Goal: Information Seeking & Learning: Learn about a topic

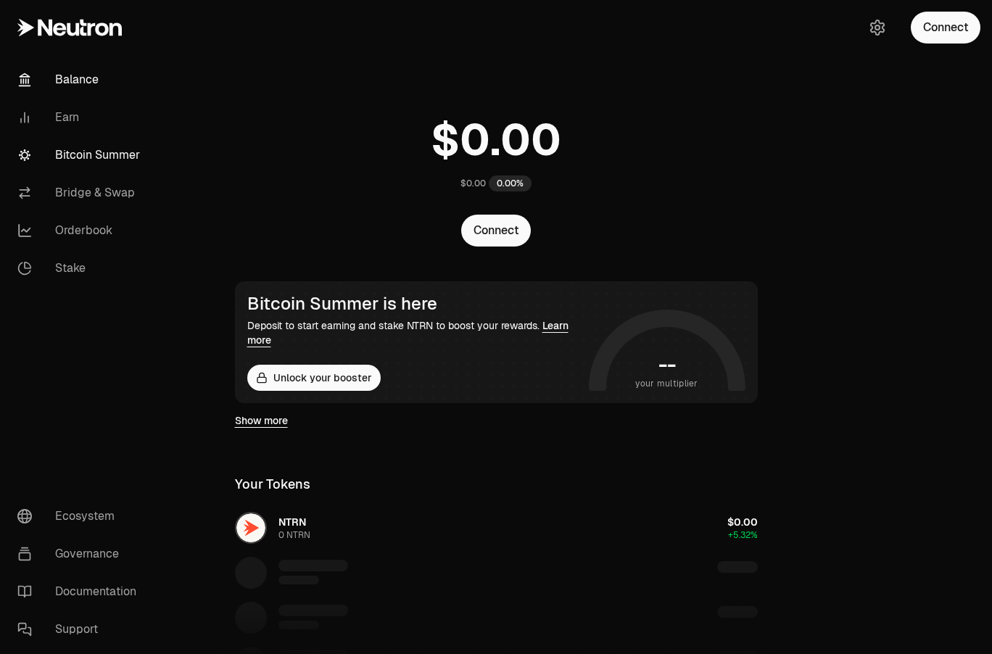
click at [99, 154] on link "Bitcoin Summer" at bounding box center [81, 155] width 151 height 38
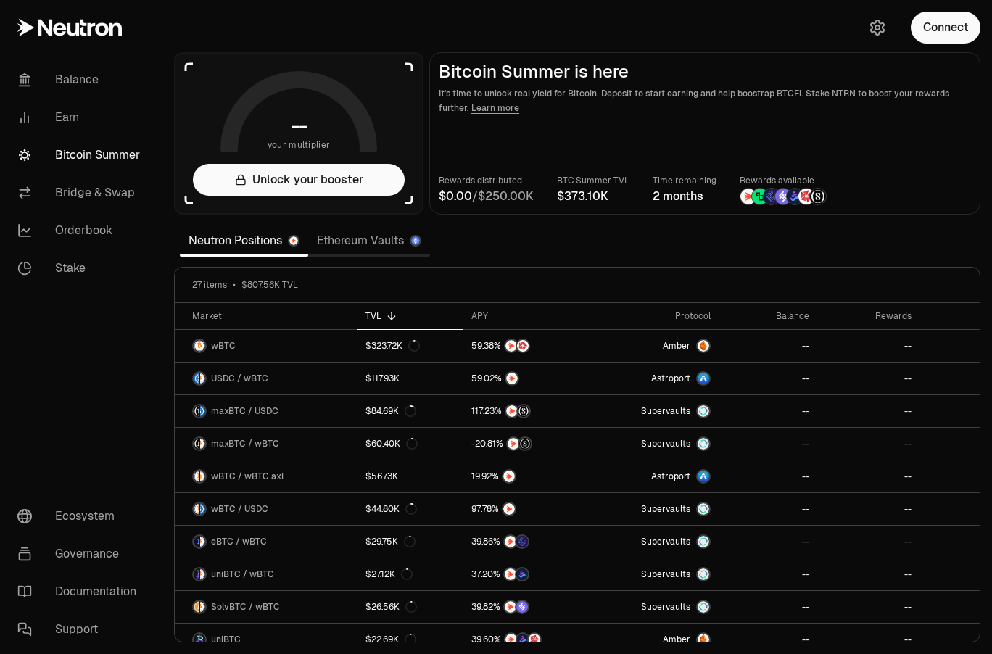
drag, startPoint x: 557, startPoint y: 193, endPoint x: 593, endPoint y: 199, distance: 36.7
click at [593, 199] on div "Rewards distributed / BTC Summer TVL Time remaining 2 months Rewards available" at bounding box center [705, 189] width 532 height 32
click at [374, 239] on link "Ethereum Vaults" at bounding box center [369, 240] width 122 height 29
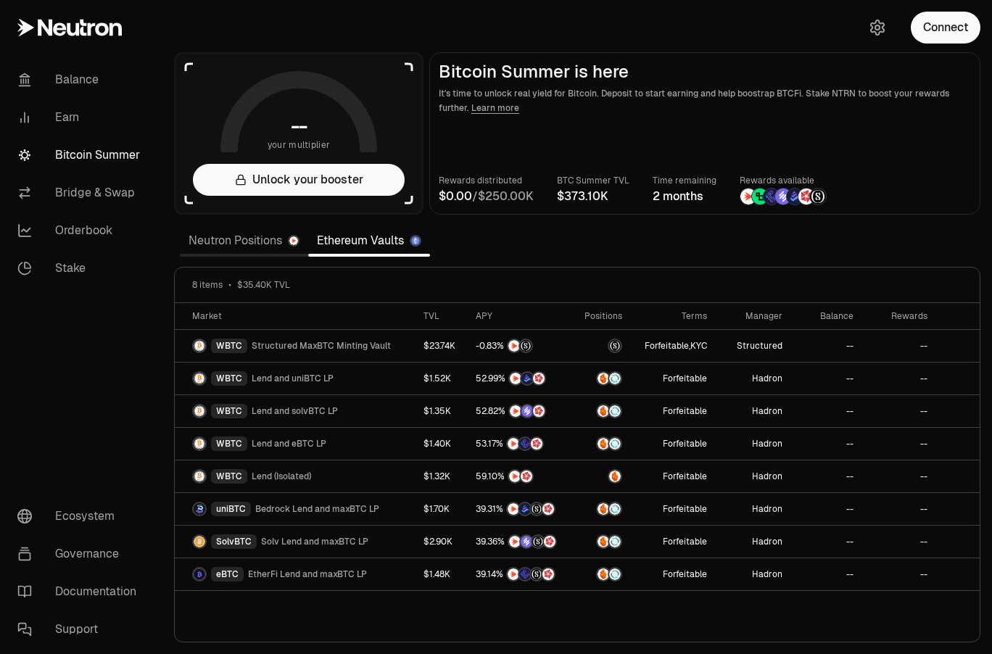
click at [804, 244] on section "-- your multiplier Unlock your booster Bitcoin Summer is here It's time to unlo…" at bounding box center [577, 327] width 830 height 654
click at [225, 241] on link "Neutron Positions" at bounding box center [244, 240] width 128 height 29
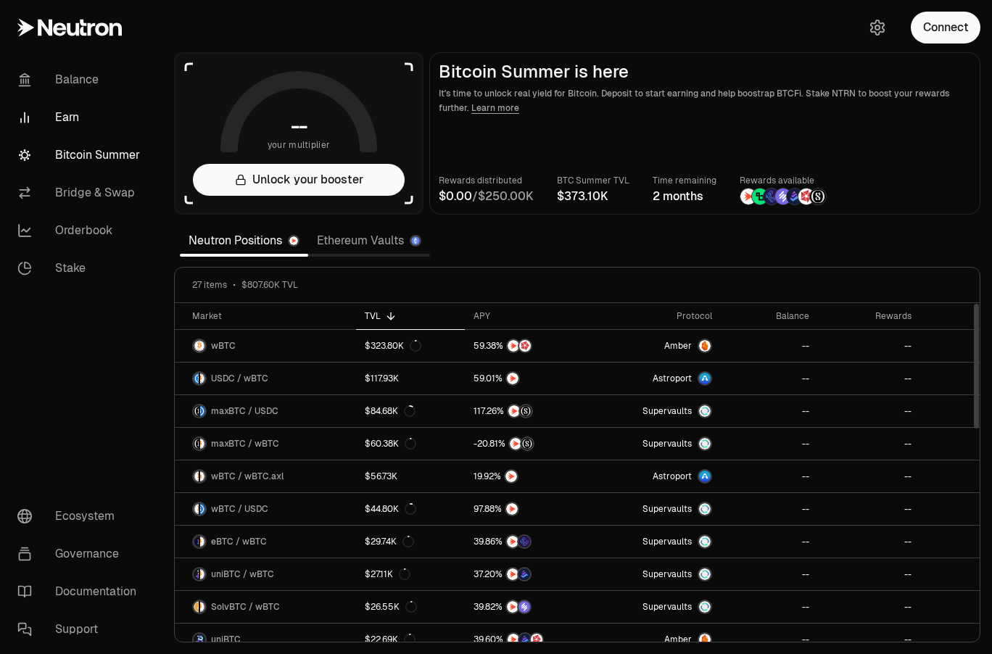
click at [61, 124] on link "Earn" at bounding box center [81, 118] width 151 height 38
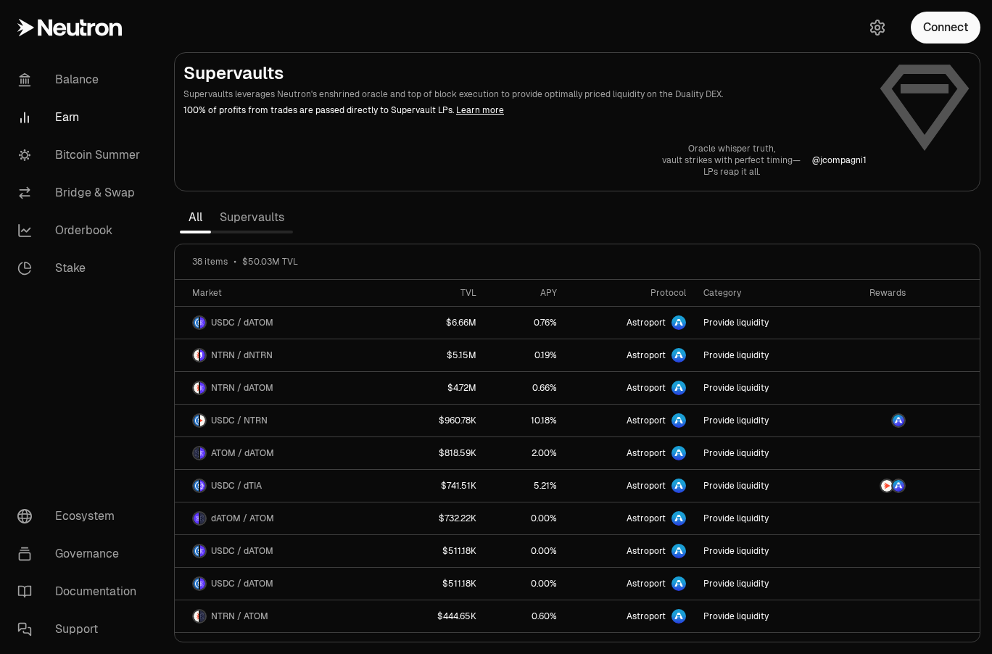
click at [92, 341] on nav "Balance Earn Bitcoin Summer Bridge & Swap Orderbook Stake Ecosystem Governance …" at bounding box center [81, 354] width 162 height 599
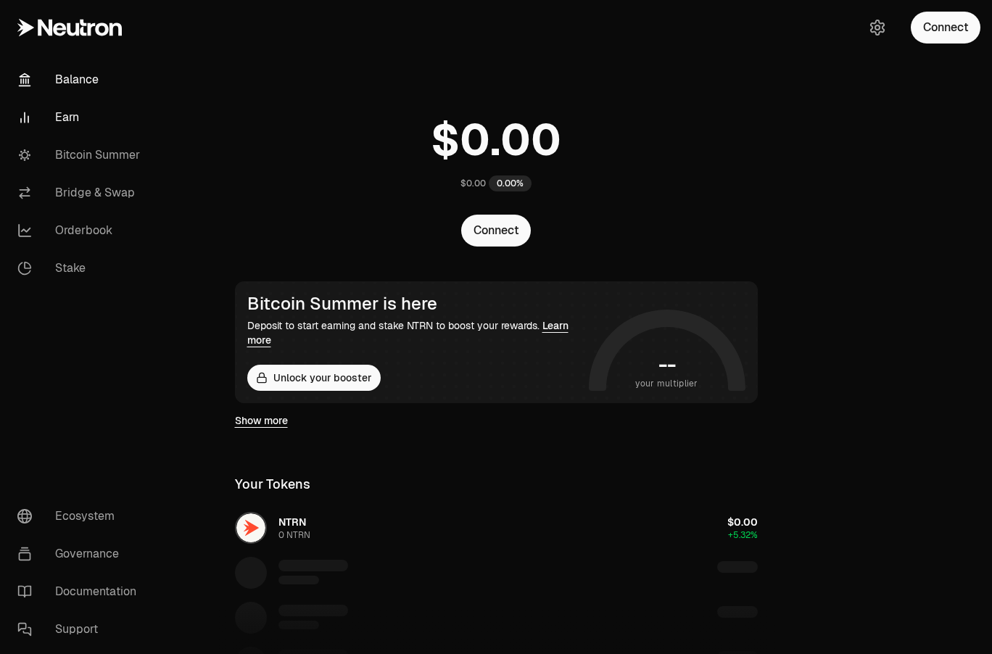
click at [64, 117] on link "Earn" at bounding box center [81, 118] width 151 height 38
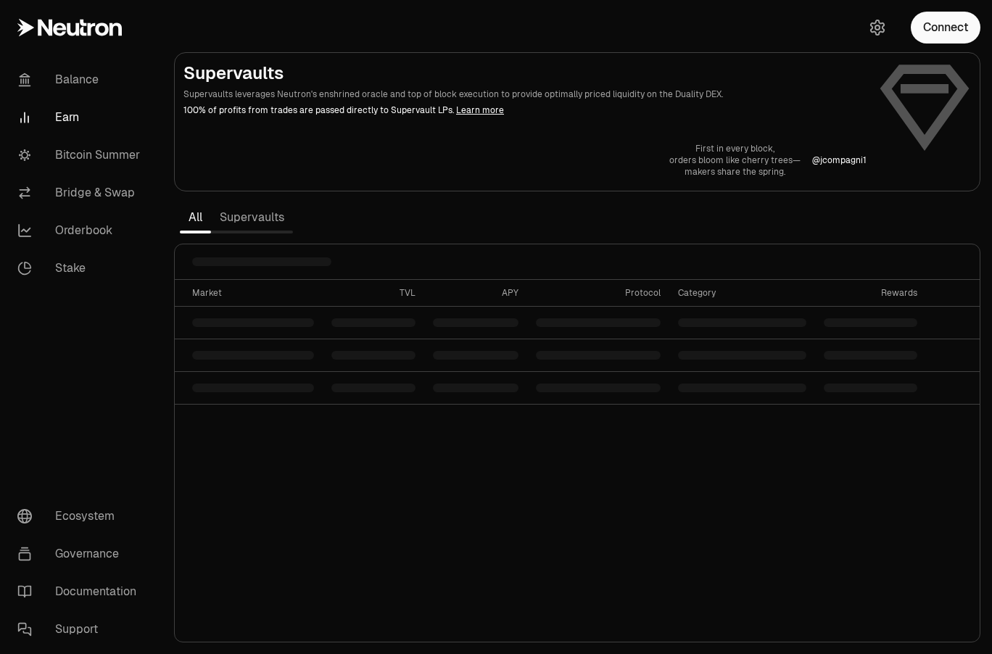
click at [265, 214] on link "Supervaults" at bounding box center [252, 217] width 82 height 29
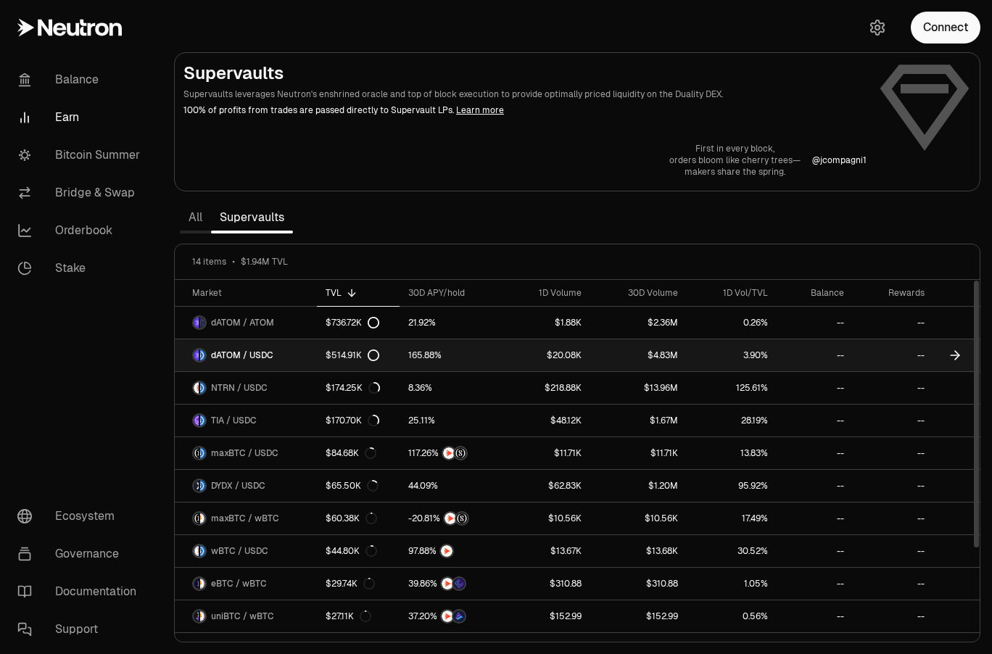
click at [435, 352] on span "%" at bounding box center [437, 355] width 7 height 9
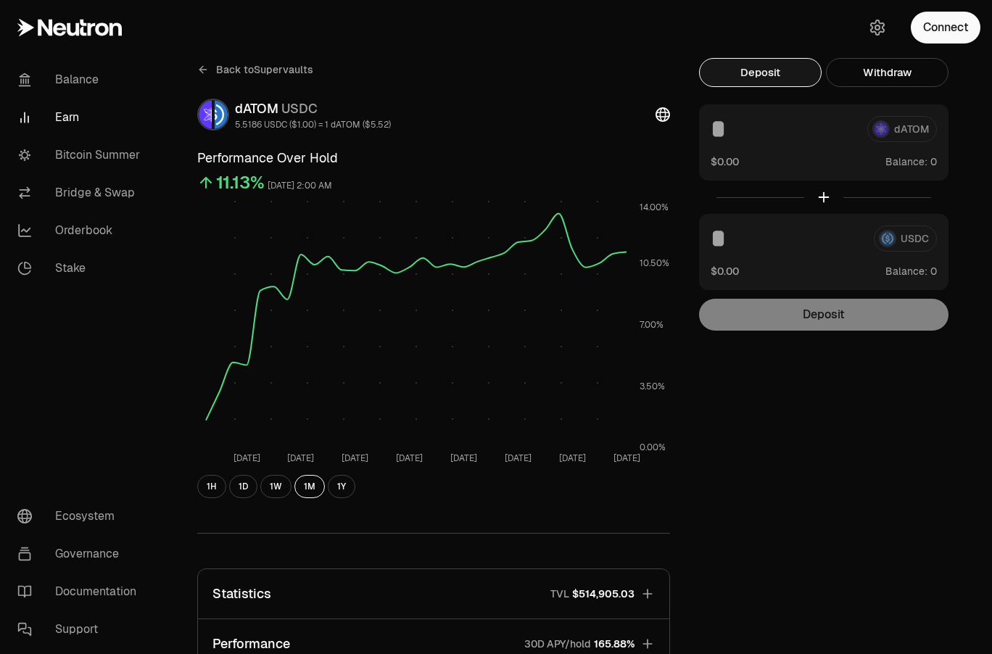
click at [215, 65] on link "Back to Supervaults" at bounding box center [255, 69] width 116 height 23
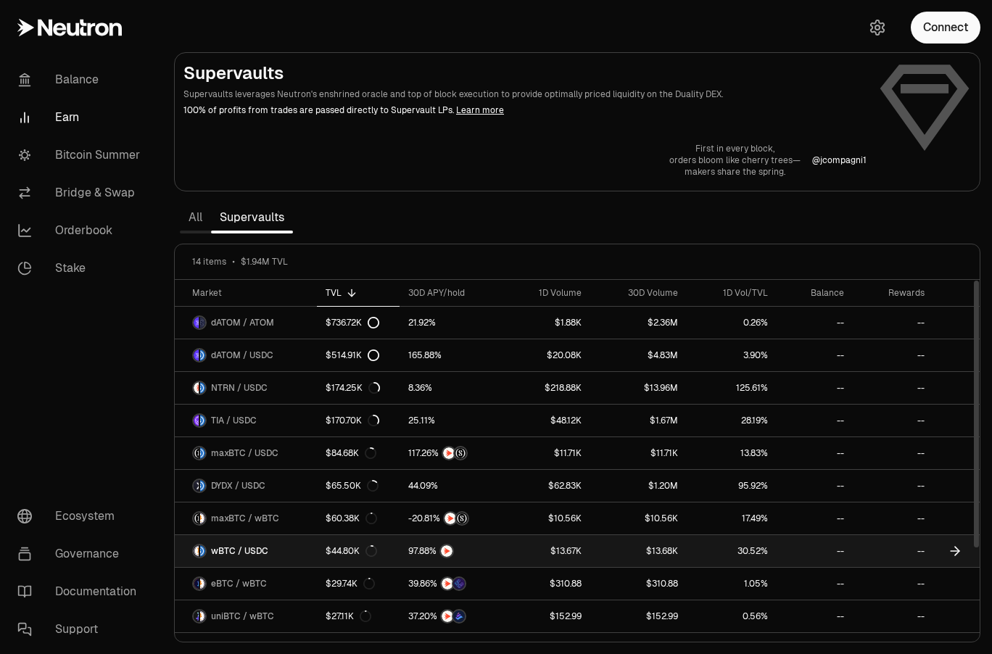
click at [250, 554] on span "wBTC / USDC" at bounding box center [239, 551] width 57 height 12
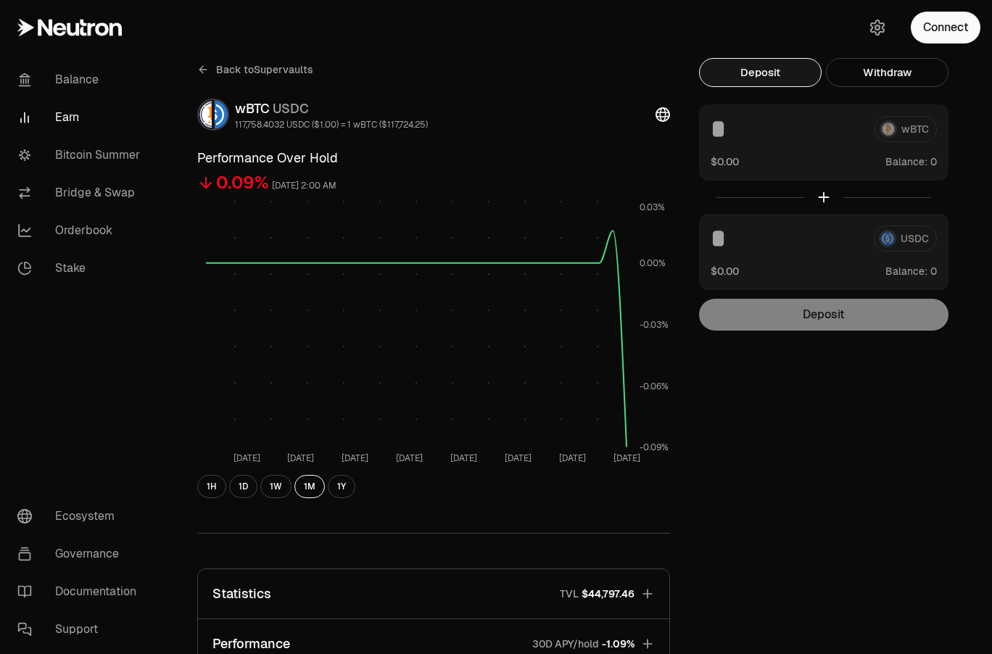
click at [241, 67] on span "Back to Supervaults" at bounding box center [264, 69] width 97 height 15
